Goal: Task Accomplishment & Management: Use online tool/utility

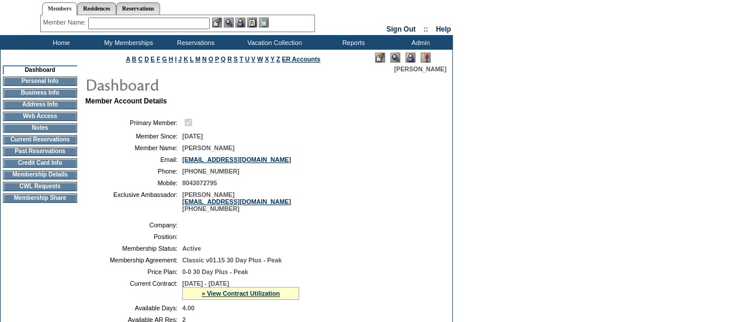
scroll to position [28, 0]
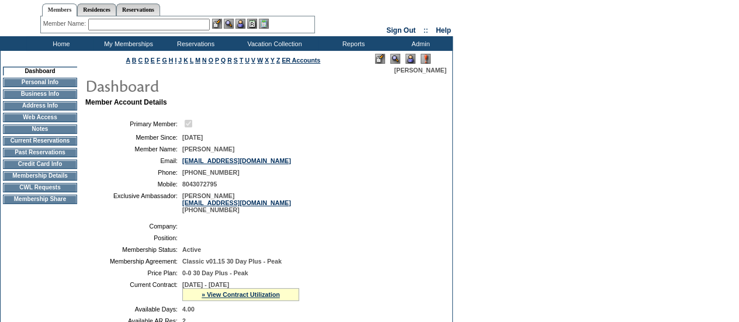
click at [53, 179] on td "Membership Details" at bounding box center [40, 175] width 74 height 9
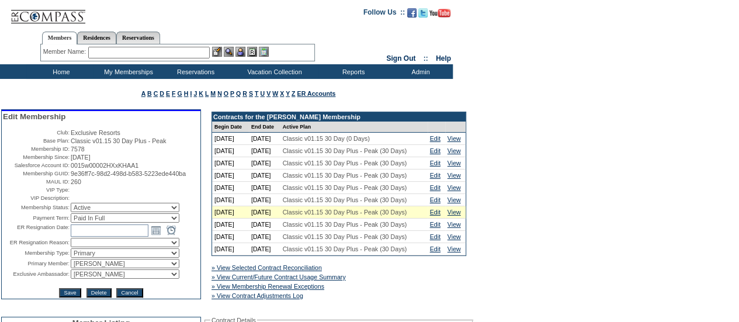
scroll to position [41, 0]
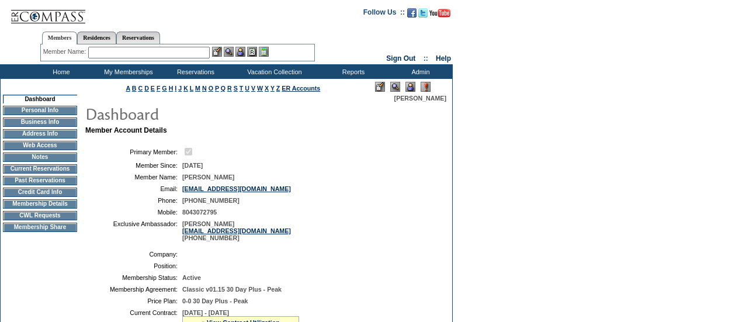
scroll to position [28, 0]
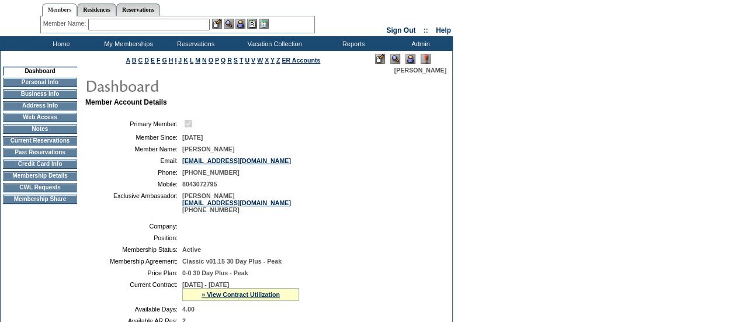
click at [121, 22] on input "text" at bounding box center [148, 25] width 121 height 12
type input "c"
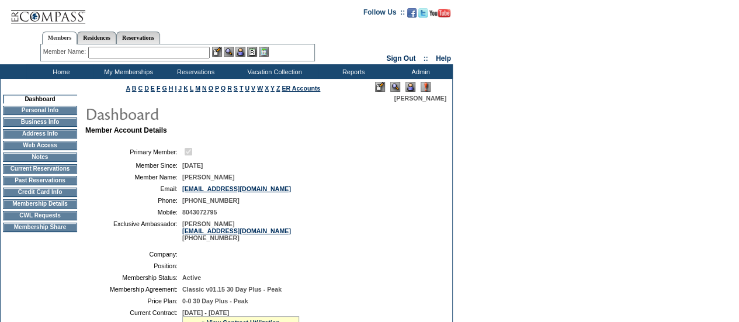
click at [116, 50] on input "text" at bounding box center [148, 53] width 121 height 12
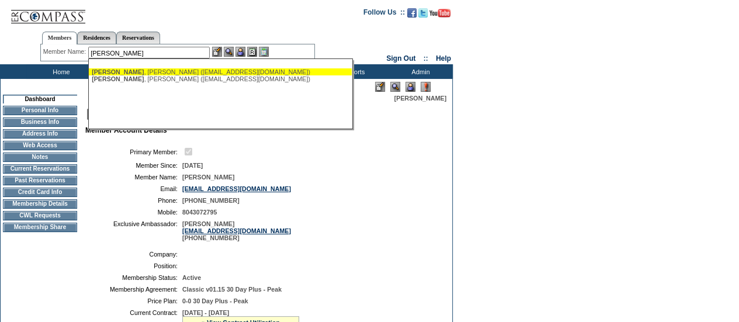
click at [138, 74] on div "Cashman , Greg (gcashman64@yahoo.com)" at bounding box center [220, 71] width 257 height 7
type input "Cashman, Greg (gcashman64@yahoo.com)"
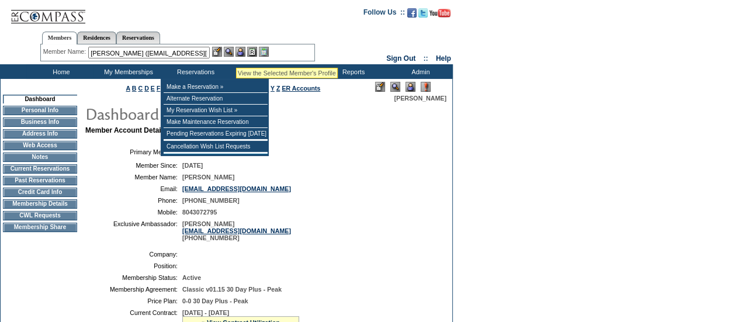
click at [239, 52] on img at bounding box center [240, 52] width 10 height 10
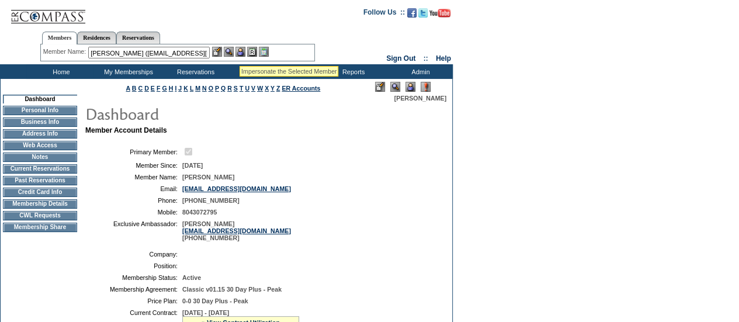
click at [231, 52] on img at bounding box center [229, 52] width 10 height 10
